Goal: Information Seeking & Learning: Learn about a topic

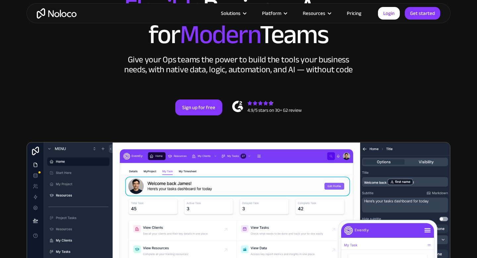
scroll to position [25, 0]
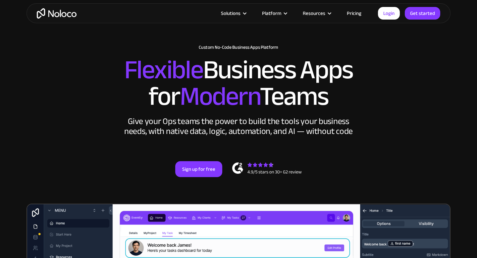
click at [351, 14] on link "Pricing" at bounding box center [353, 13] width 31 height 9
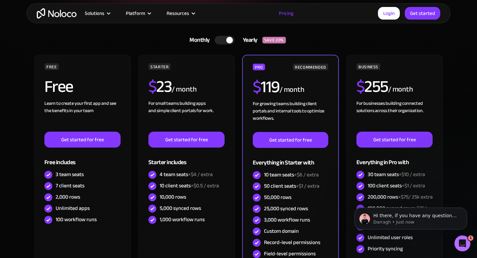
scroll to position [145, 0]
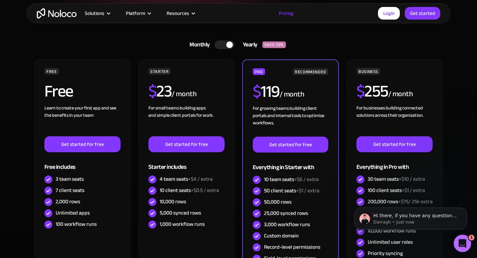
click at [458, 242] on icon "Open Intercom Messenger" at bounding box center [461, 242] width 11 height 11
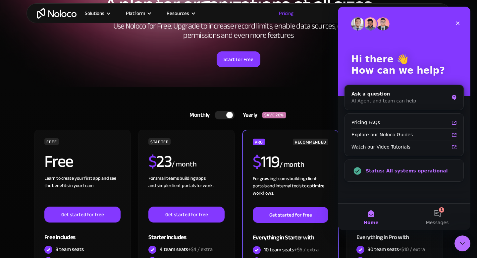
scroll to position [34, 0]
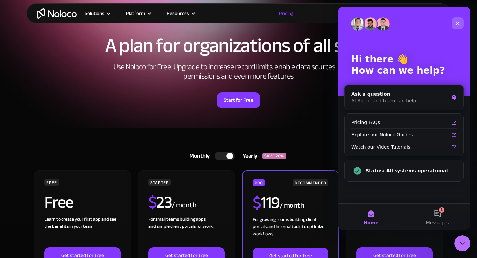
click at [460, 24] on icon "Close" at bounding box center [457, 23] width 5 height 5
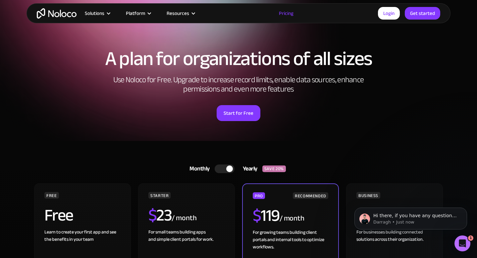
scroll to position [0, 0]
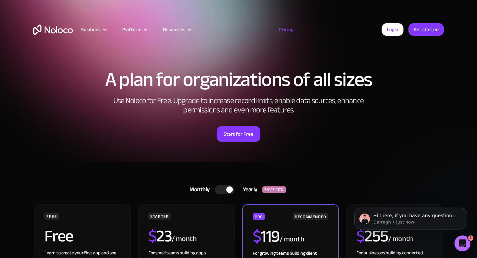
click at [229, 189] on div at bounding box center [229, 189] width 7 height 7
